Goal: Task Accomplishment & Management: Complete application form

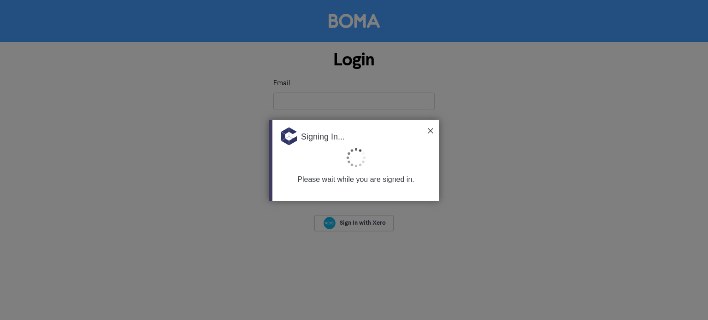
type input "[EMAIL_ADDRESS][DOMAIN_NAME]"
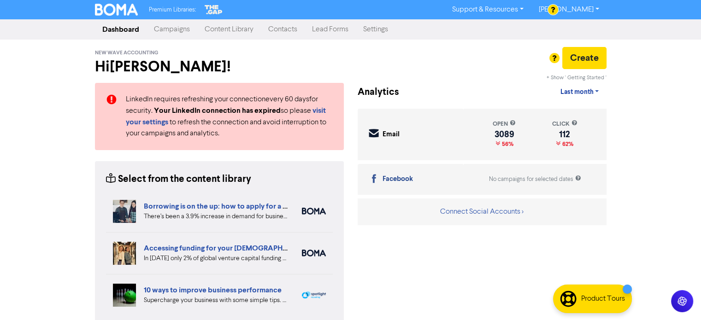
click at [284, 28] on link "Contacts" at bounding box center [283, 29] width 44 height 18
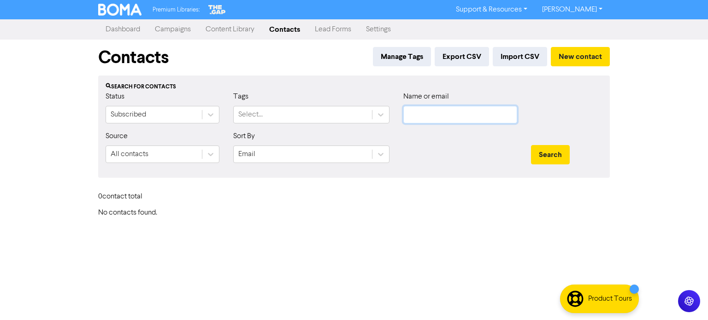
click at [501, 118] on input "text" at bounding box center [460, 115] width 114 height 18
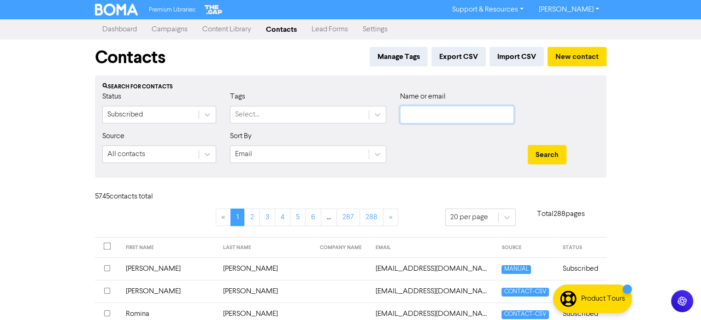
paste input "[EMAIL_ADDRESS][DOMAIN_NAME]"
type input "[EMAIL_ADDRESS][DOMAIN_NAME]"
click at [535, 152] on button "Search" at bounding box center [547, 154] width 39 height 19
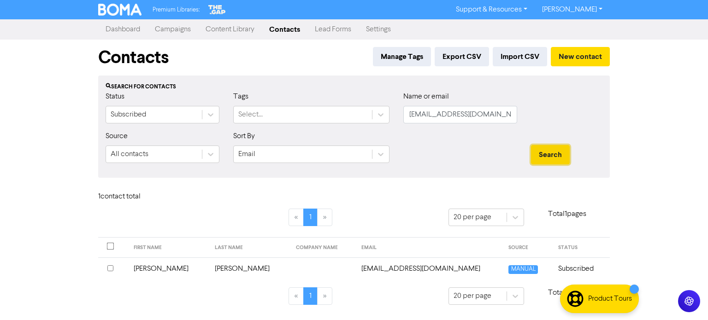
click at [537, 156] on button "Search" at bounding box center [550, 154] width 39 height 19
click at [216, 270] on td "[PERSON_NAME]" at bounding box center [249, 269] width 81 height 23
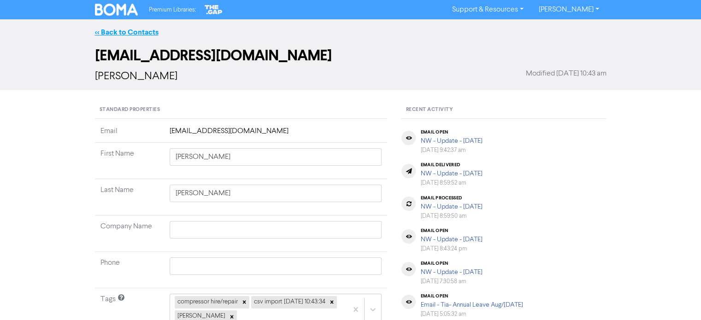
click at [141, 29] on link "<< Back to Contacts" at bounding box center [127, 32] width 64 height 9
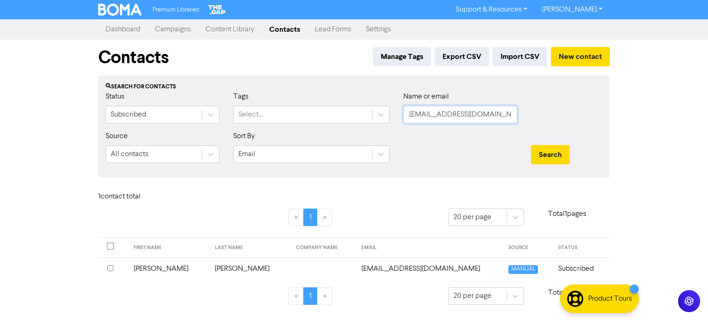
drag, startPoint x: 510, startPoint y: 116, endPoint x: 322, endPoint y: 127, distance: 188.3
click at [317, 129] on div "Status Subscribed Tags Select... Name or email [EMAIL_ADDRESS][DOMAIN_NAME]" at bounding box center [354, 111] width 511 height 40
paste input "[EMAIL_ADDRESS][DOMAIN_NAME]"
type input "[EMAIL_ADDRESS][DOMAIN_NAME]"
click at [558, 150] on button "Search" at bounding box center [550, 154] width 39 height 19
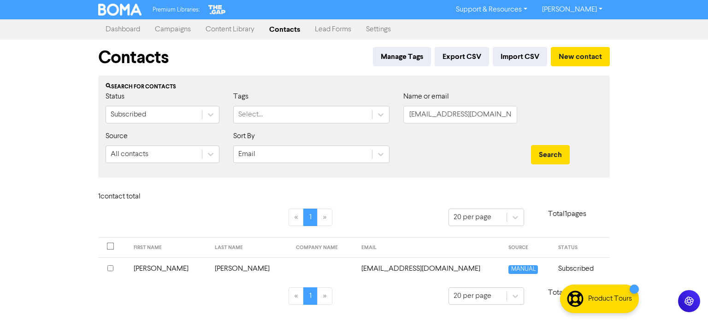
click at [214, 265] on td "[PERSON_NAME]" at bounding box center [249, 269] width 81 height 23
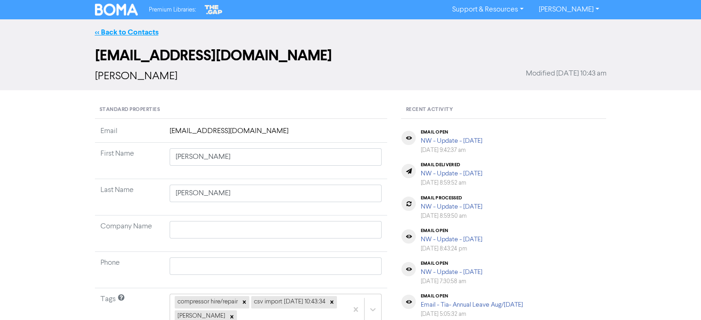
click at [130, 35] on link "<< Back to Contacts" at bounding box center [127, 32] width 64 height 9
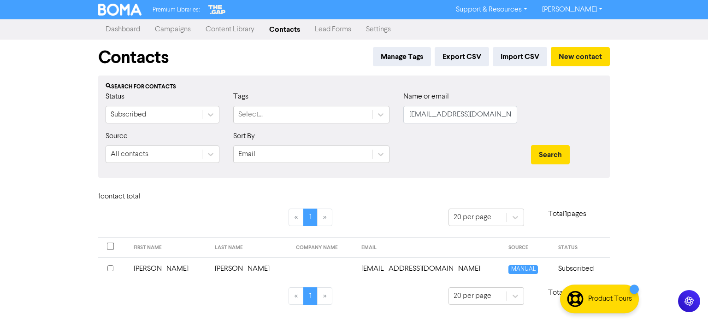
click at [380, 263] on td "[EMAIL_ADDRESS][DOMAIN_NAME]" at bounding box center [429, 269] width 147 height 23
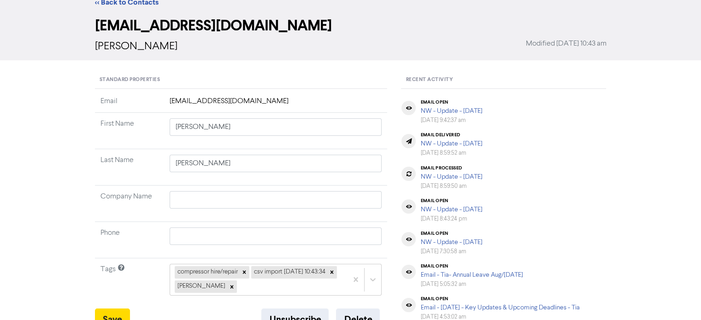
scroll to position [46, 0]
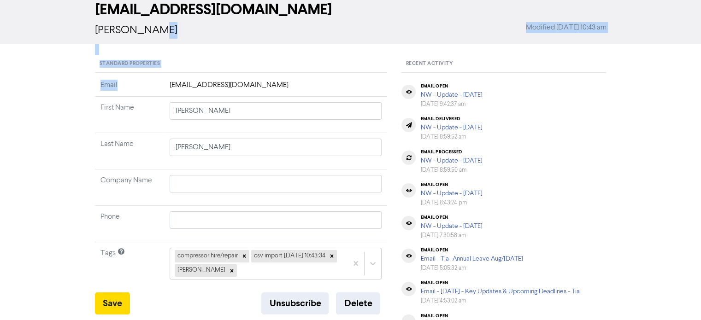
drag, startPoint x: 163, startPoint y: 83, endPoint x: 328, endPoint y: 26, distance: 174.6
click at [328, 26] on div "<< Back to Contacts [EMAIL_ADDRESS][DOMAIN_NAME] [PERSON_NAME] Modified [DATE] …" at bounding box center [350, 310] width 701 height 674
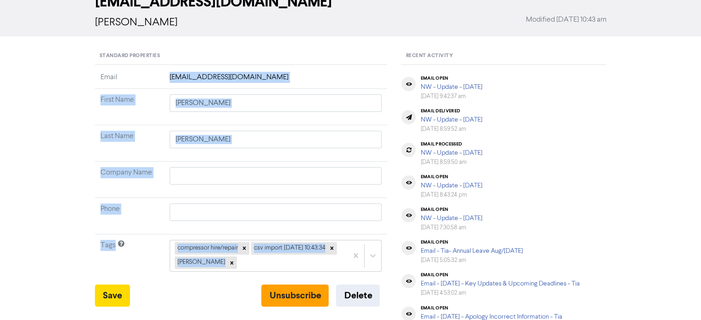
scroll to position [62, 0]
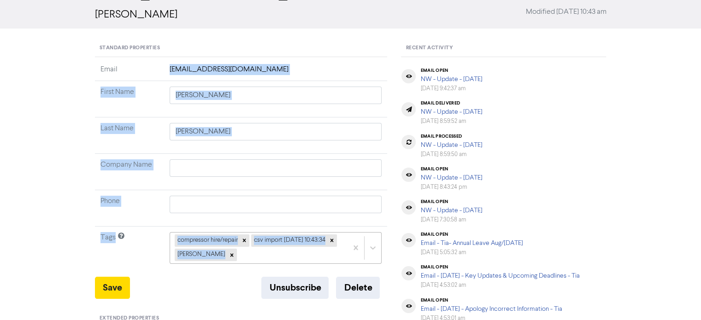
drag, startPoint x: 165, startPoint y: 128, endPoint x: 324, endPoint y: 261, distance: 208.1
click at [324, 261] on tbody "Email [EMAIL_ADDRESS][DOMAIN_NAME] First Name [PERSON_NAME] Last Name [PERSON_N…" at bounding box center [241, 170] width 293 height 212
copy tbody "[EMAIL_ADDRESS][DOMAIN_NAME] First Name Last Name Company Name Phone Tags compr…"
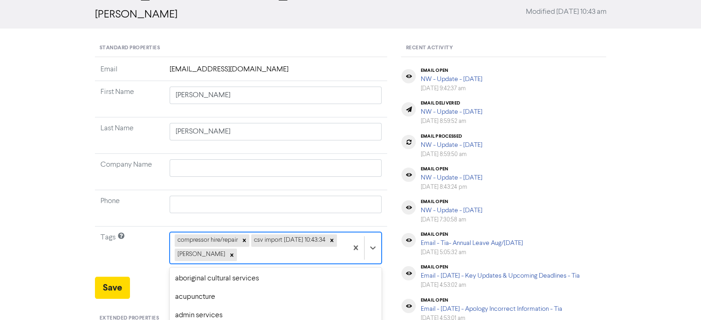
scroll to position [150, 0]
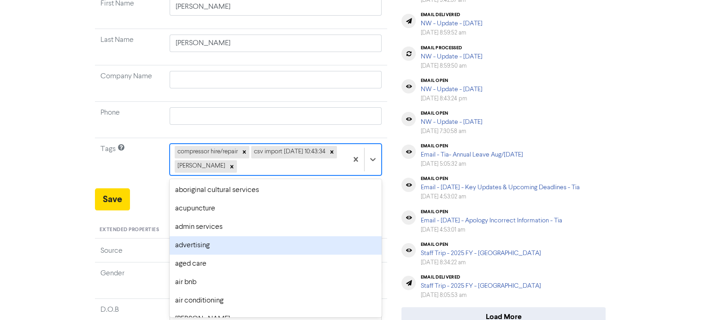
click at [318, 175] on div "option advertising focused, 4 of 287. 284 results available. Use Up and Down to…" at bounding box center [276, 159] width 212 height 31
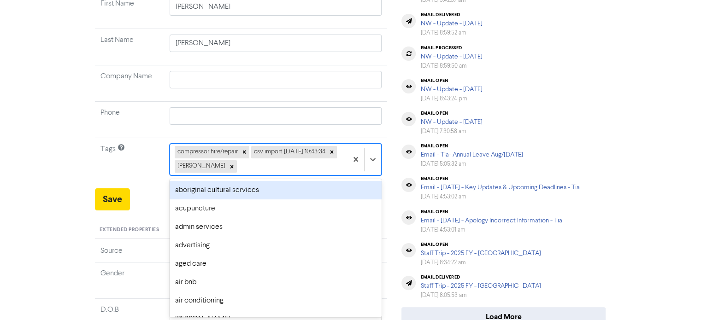
click at [316, 151] on div "compressor hire/repair csv import [DATE] 10:43:34 [PERSON_NAME]" at bounding box center [259, 159] width 178 height 30
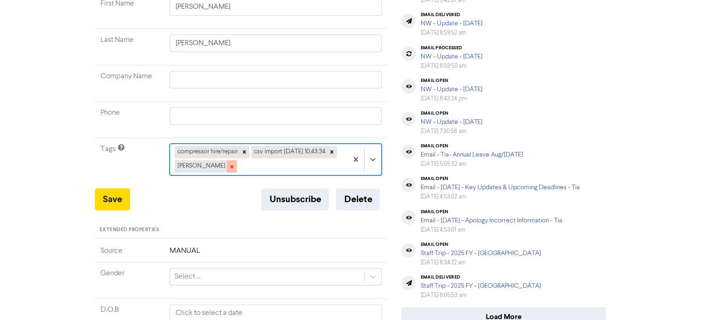
click at [235, 165] on icon at bounding box center [232, 167] width 6 height 6
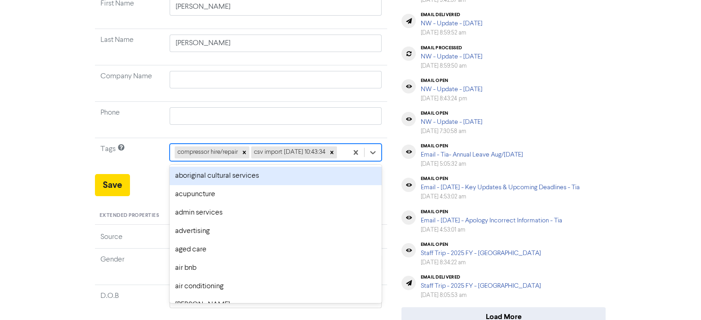
click at [297, 161] on div "compressor hire/repair csv import [DATE] 10:43:34" at bounding box center [259, 152] width 178 height 17
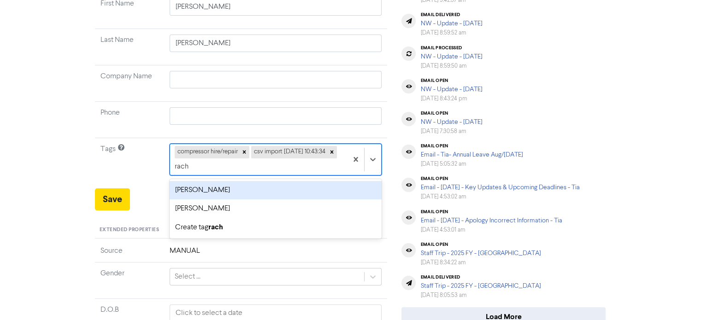
type input "rache"
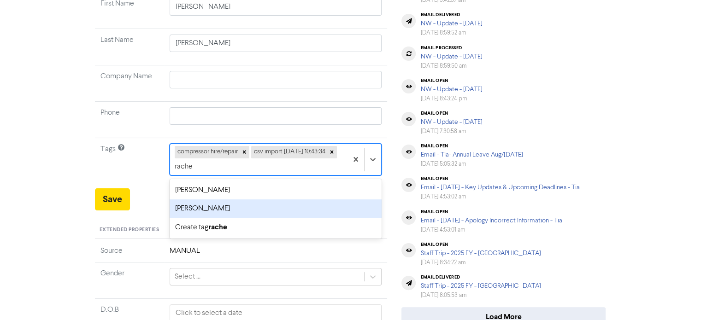
click at [195, 208] on div "[PERSON_NAME]" at bounding box center [276, 209] width 212 height 18
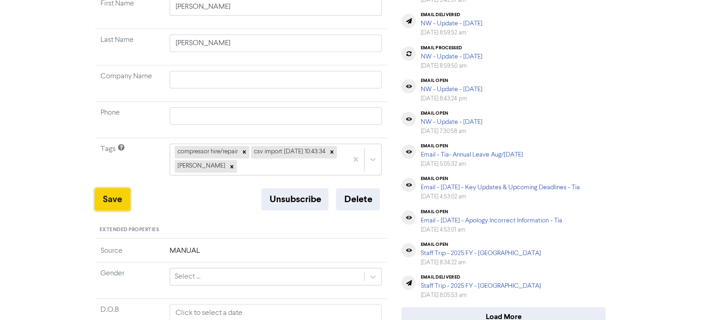
click at [121, 199] on button "Save" at bounding box center [112, 199] width 35 height 22
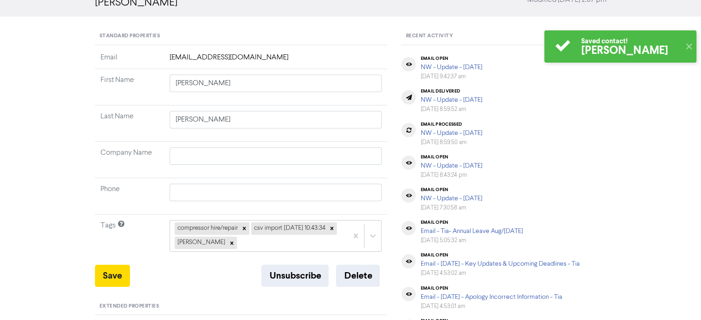
scroll to position [0, 0]
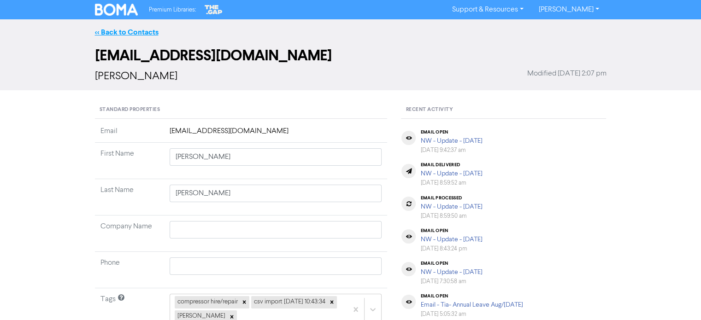
click at [144, 31] on link "<< Back to Contacts" at bounding box center [127, 32] width 64 height 9
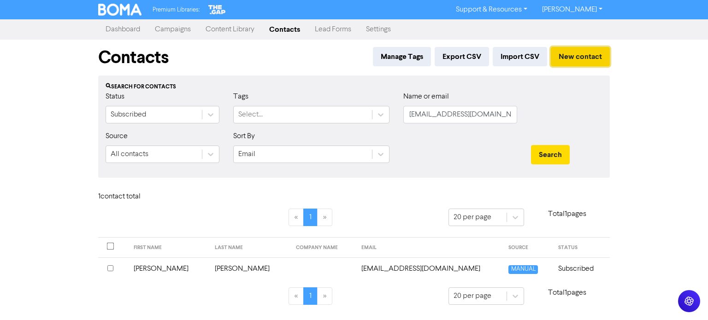
click at [599, 52] on button "New contact" at bounding box center [580, 56] width 59 height 19
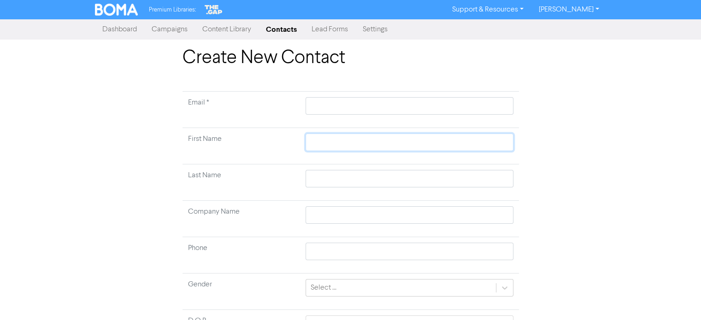
click at [333, 146] on input "text" at bounding box center [409, 143] width 207 height 18
paste input "[PERSON_NAME]"
type input "[PERSON_NAME]"
drag, startPoint x: 334, startPoint y: 145, endPoint x: 358, endPoint y: 148, distance: 23.7
click at [358, 148] on input "[PERSON_NAME]" at bounding box center [409, 143] width 207 height 18
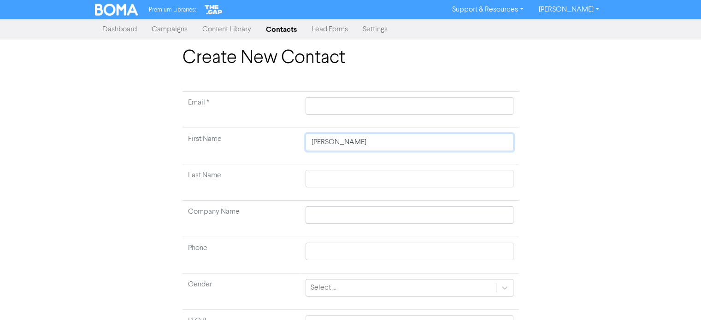
type input "[PERSON_NAME]"
drag, startPoint x: 337, startPoint y: 173, endPoint x: 335, endPoint y: 167, distance: 5.8
click at [337, 173] on input "text" at bounding box center [409, 179] width 207 height 18
paste input "[PERSON_NAME]"
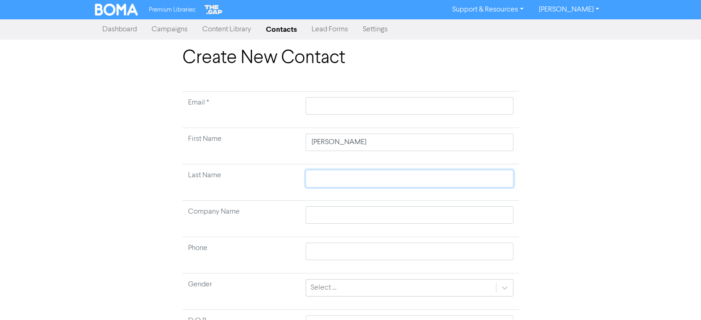
type input "[PERSON_NAME]"
click at [367, 110] on input "text" at bounding box center [409, 106] width 207 height 18
paste input "[EMAIL_ADDRESS][DOMAIN_NAME]"
type input "[EMAIL_ADDRESS][DOMAIN_NAME]"
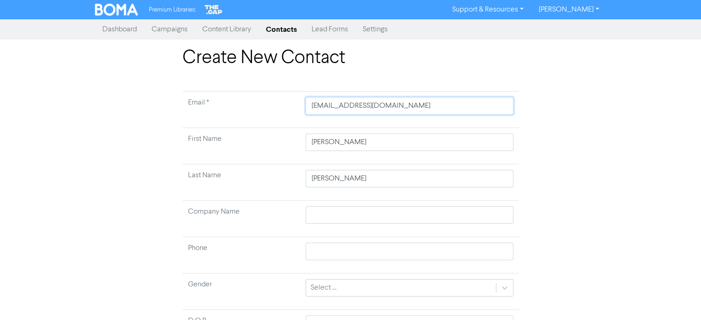
type input "[EMAIL_ADDRESS][DOMAIN_NAME]"
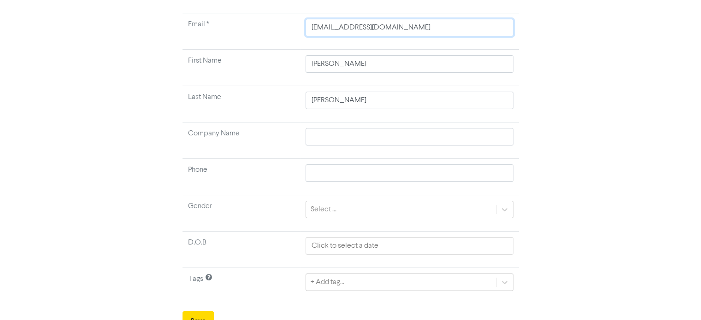
scroll to position [88, 0]
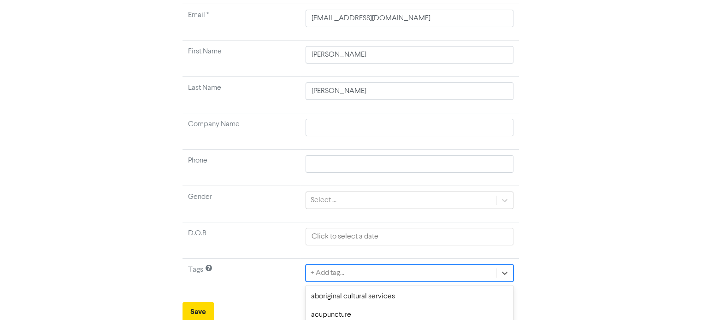
click at [346, 272] on div "option aged care focused, 5 of 287. 287 results available. Use Up and Down to c…" at bounding box center [409, 274] width 207 height 18
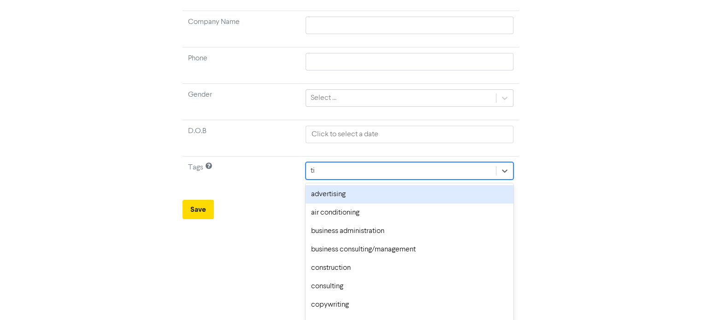
type input "tia"
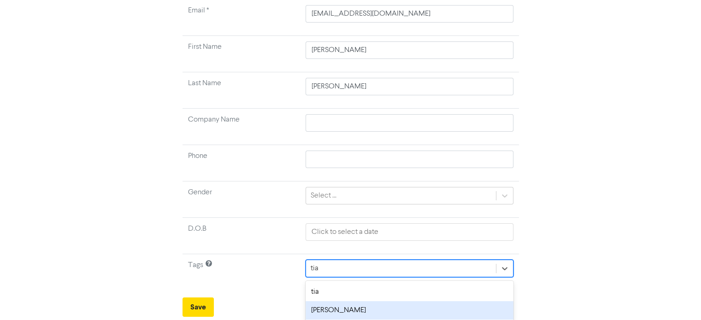
click at [322, 309] on div "[PERSON_NAME]" at bounding box center [409, 310] width 207 height 18
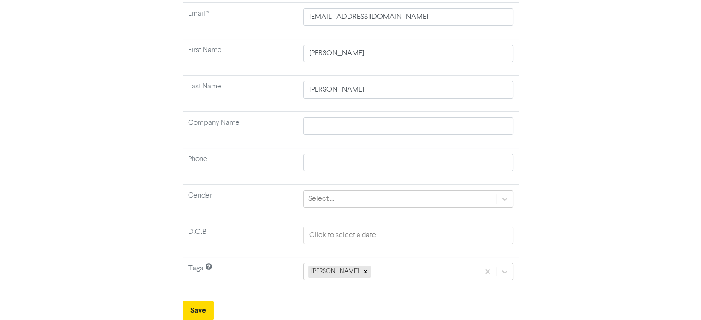
scroll to position [88, 0]
click at [206, 309] on button "Save" at bounding box center [197, 311] width 31 height 19
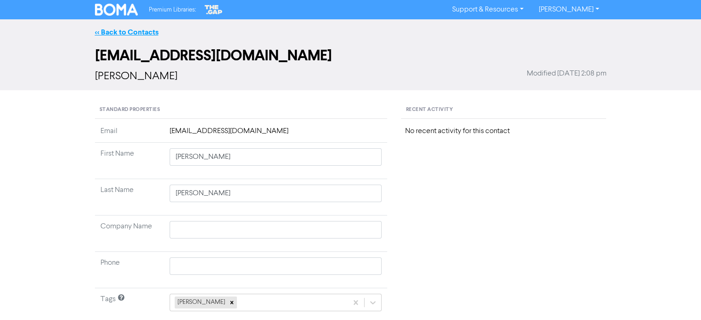
click at [151, 34] on link "<< Back to Contacts" at bounding box center [127, 32] width 64 height 9
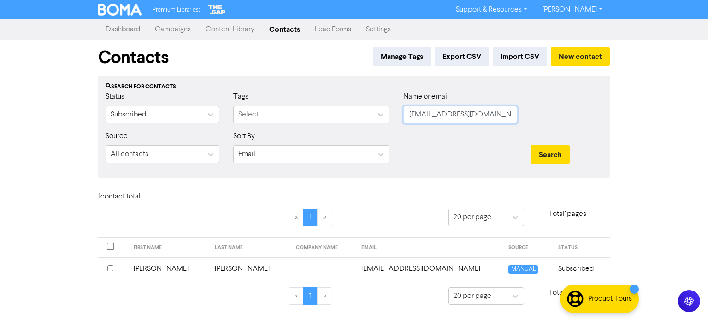
drag, startPoint x: 408, startPoint y: 114, endPoint x: 554, endPoint y: 125, distance: 146.5
click at [554, 125] on div "Status Subscribed Tags Select... Name or email [EMAIL_ADDRESS][DOMAIN_NAME]" at bounding box center [354, 111] width 511 height 40
paste input "[EMAIL_ADDRESS][DOMAIN_NAME]"
type input "[EMAIL_ADDRESS][DOMAIN_NAME]"
click at [546, 158] on button "Search" at bounding box center [550, 154] width 39 height 19
